Goal: Check status: Check status

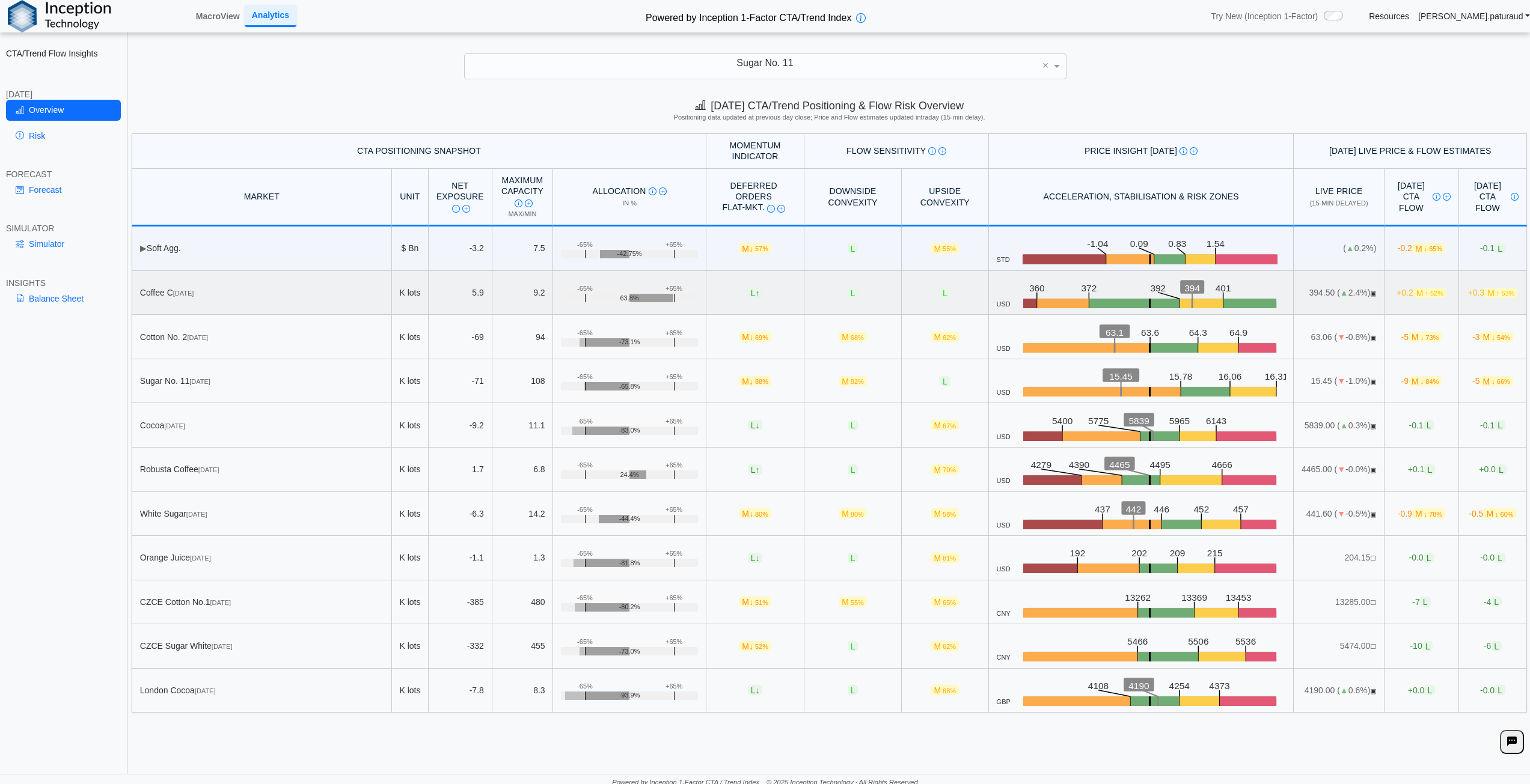
click at [785, 305] on rect at bounding box center [1250, 304] width 53 height 12
